Goal: Communication & Community: Answer question/provide support

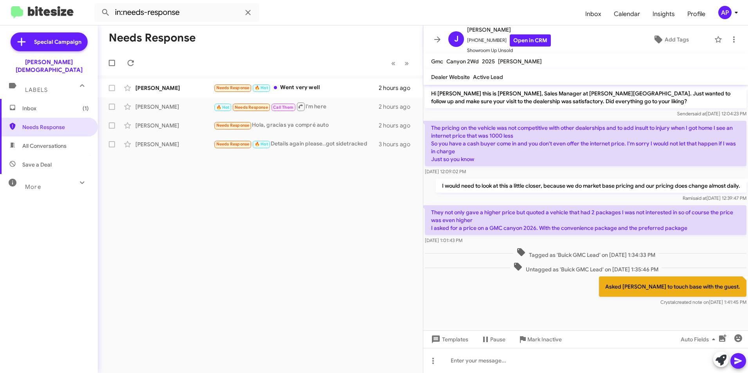
drag, startPoint x: 301, startPoint y: 201, endPoint x: 302, endPoint y: 193, distance: 7.5
click at [301, 201] on div "Needs Response « Previous » Next [PERSON_NAME] Needs Response 🔥 Hot Went very w…" at bounding box center [260, 199] width 325 height 348
click at [241, 172] on div "Needs Response « Previous » Next [PERSON_NAME] Needs Response 🔥 Hot Went very w…" at bounding box center [260, 199] width 325 height 348
click at [150, 143] on div "[PERSON_NAME]" at bounding box center [174, 144] width 78 height 8
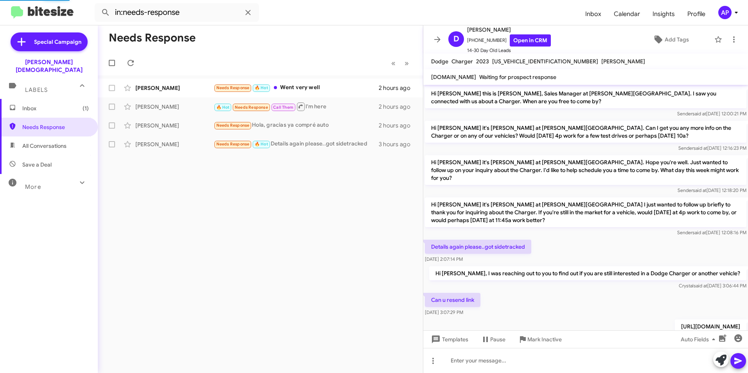
scroll to position [180, 0]
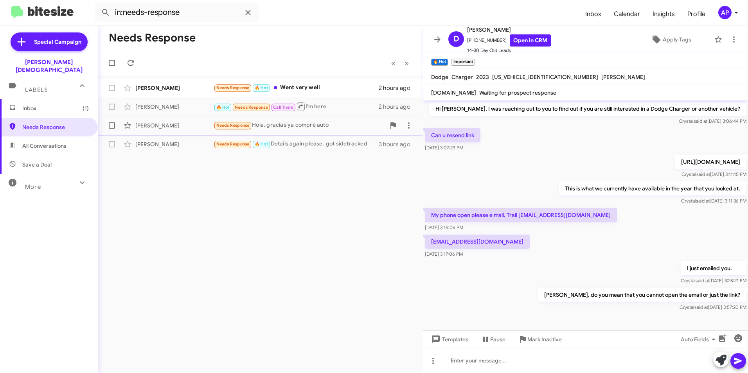
click at [149, 123] on div "[PERSON_NAME]" at bounding box center [174, 126] width 78 height 8
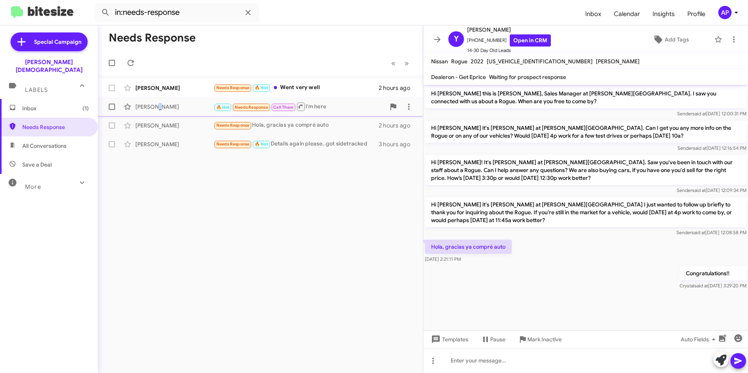
click at [159, 106] on div "[PERSON_NAME]" at bounding box center [174, 107] width 78 height 8
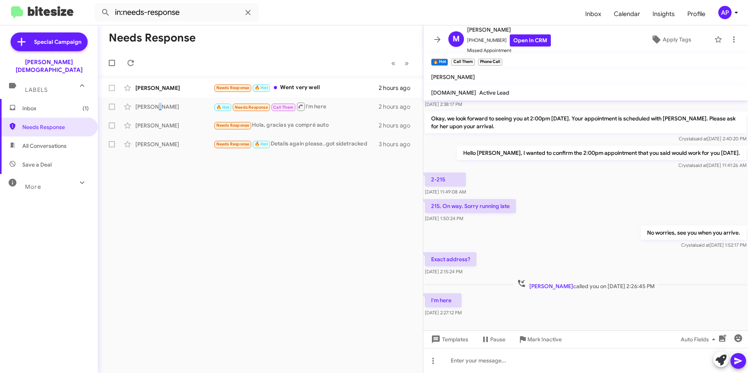
scroll to position [160, 0]
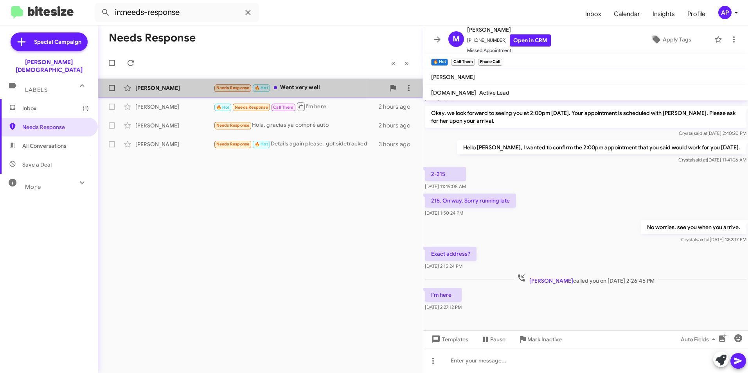
click at [147, 89] on div "Henry Lockart" at bounding box center [174, 88] width 78 height 8
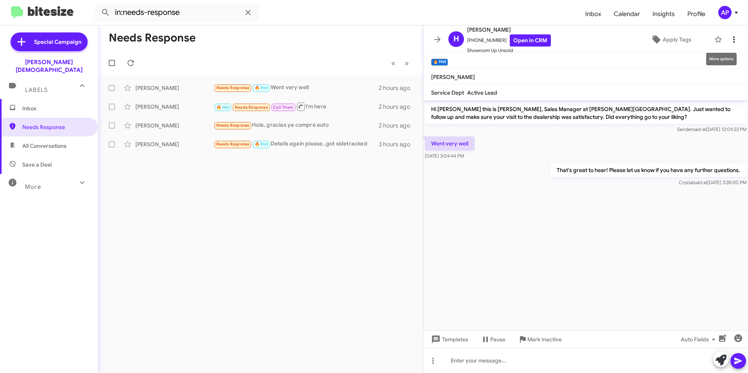
click at [730, 36] on icon at bounding box center [733, 39] width 9 height 9
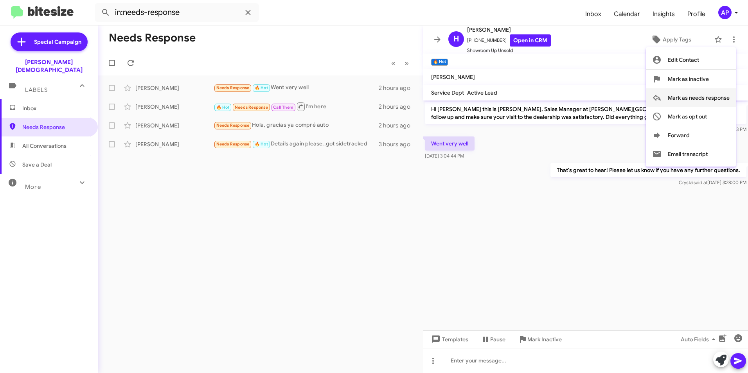
click at [680, 96] on span "Mark as needs response" at bounding box center [699, 97] width 62 height 19
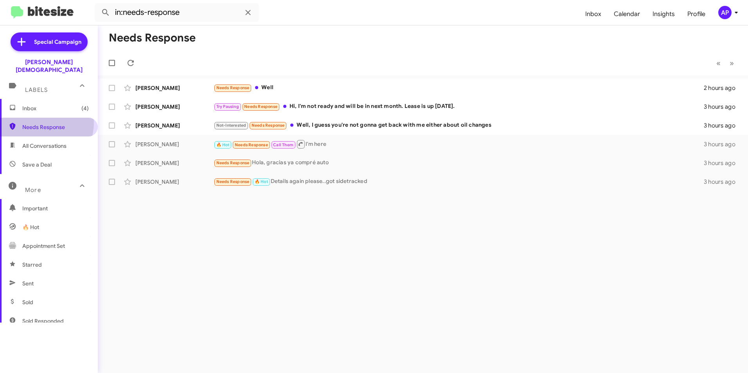
drag, startPoint x: 40, startPoint y: 115, endPoint x: 36, endPoint y: 113, distance: 4.2
click at [41, 118] on span "Needs Response" at bounding box center [49, 127] width 98 height 19
click at [51, 123] on span "Needs Response" at bounding box center [55, 127] width 67 height 8
